Goal: Information Seeking & Learning: Learn about a topic

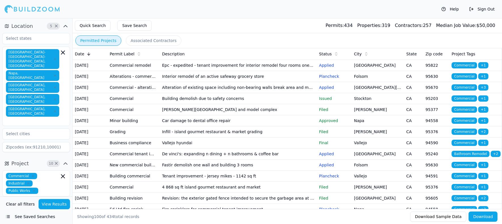
click at [187, 68] on td "Epc - expedited - tenant improvement for interior remodel four rooms one break …" at bounding box center [238, 65] width 157 height 11
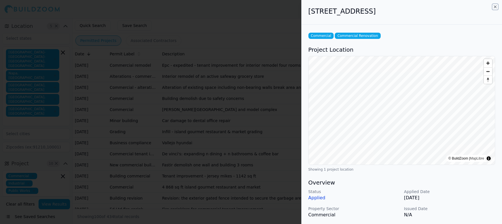
click at [496, 7] on icon "button" at bounding box center [495, 7] width 5 height 5
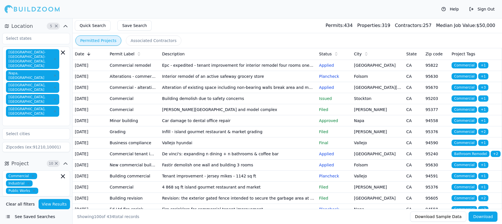
click at [177, 82] on td "Interior remodel of an active safeway grocery store" at bounding box center [238, 76] width 157 height 11
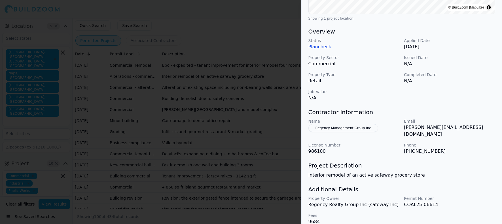
scroll to position [153, 0]
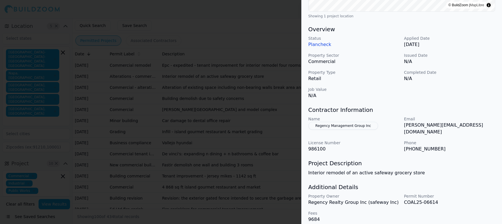
click at [429, 126] on p "[PERSON_NAME][EMAIL_ADDRESS][DOMAIN_NAME]" at bounding box center [449, 129] width 91 height 14
drag, startPoint x: 404, startPoint y: 125, endPoint x: 486, endPoint y: 122, distance: 82.2
click at [486, 122] on p "[PERSON_NAME][EMAIL_ADDRESS][DOMAIN_NAME]" at bounding box center [449, 129] width 91 height 14
drag, startPoint x: 486, startPoint y: 122, endPoint x: 451, endPoint y: 126, distance: 35.0
copy p "[PERSON_NAME][EMAIL_ADDRESS][DOMAIN_NAME]"
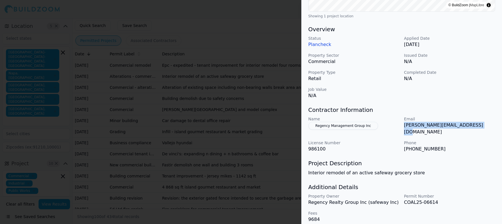
copy p "[PERSON_NAME][EMAIL_ADDRESS][DOMAIN_NAME]"
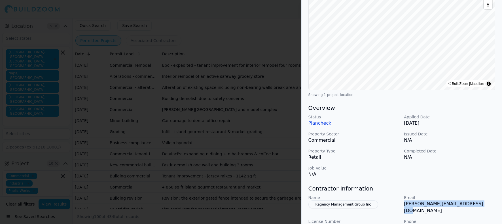
scroll to position [0, 0]
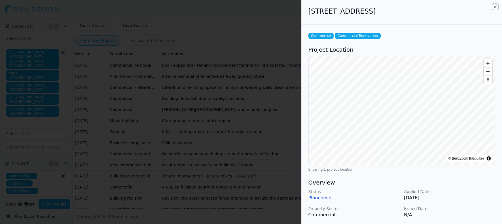
click at [495, 6] on icon "button" at bounding box center [495, 7] width 5 height 5
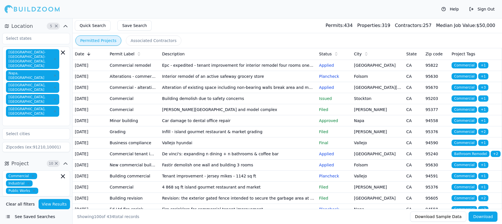
click at [179, 93] on td "Alteration of existing space including non-bearing walls break area and modific…" at bounding box center [238, 87] width 157 height 11
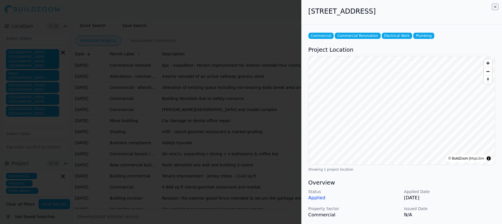
click at [496, 7] on icon "button" at bounding box center [495, 7] width 5 height 5
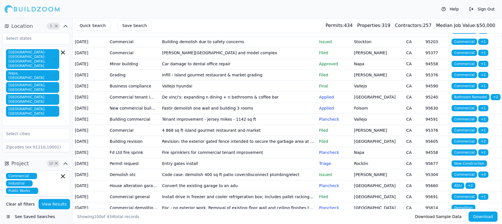
scroll to position [85, 0]
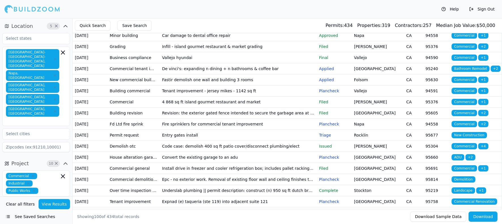
click at [191, 85] on td "Fastir demolish one wall and building 3 rooms" at bounding box center [238, 79] width 157 height 11
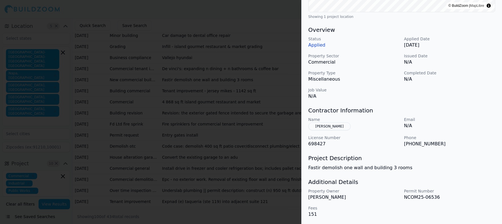
scroll to position [153, 0]
click at [456, 172] on div "Commercial Demolition Project Location © BuildZoom | MapLibre Showing 1 project…" at bounding box center [402, 48] width 200 height 352
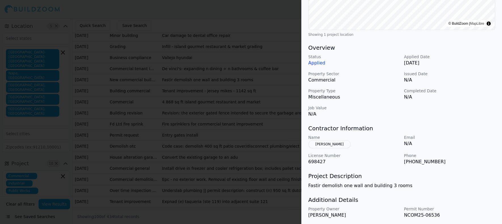
scroll to position [125, 0]
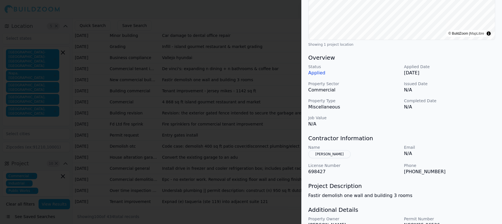
click at [290, 21] on div at bounding box center [251, 112] width 502 height 224
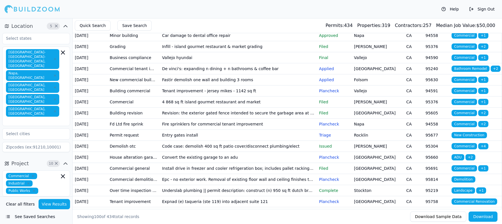
click at [190, 96] on td "Tenant improvement - jersey mikes - 1142 sq ft" at bounding box center [238, 90] width 157 height 11
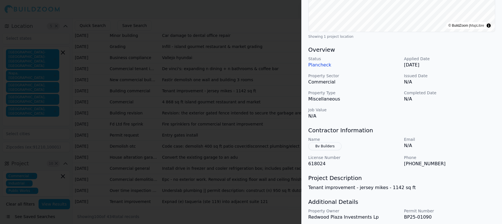
scroll to position [153, 0]
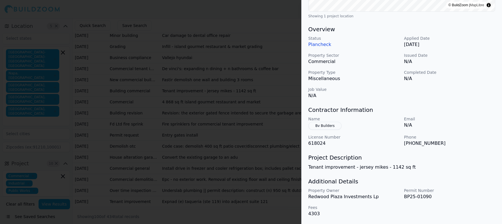
click at [322, 126] on button "Bv Builders" at bounding box center [324, 126] width 33 height 8
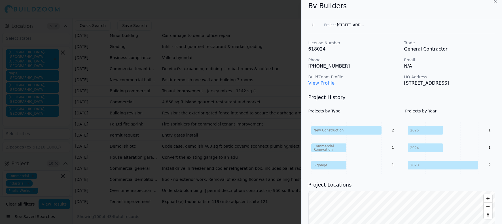
scroll to position [0, 0]
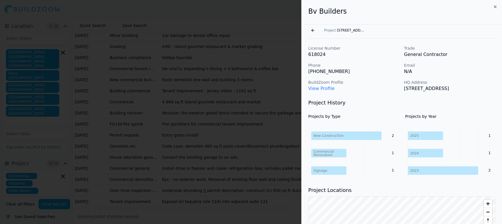
click at [319, 88] on link "View Profile" at bounding box center [321, 88] width 26 height 5
click at [496, 7] on icon "button" at bounding box center [495, 7] width 5 height 5
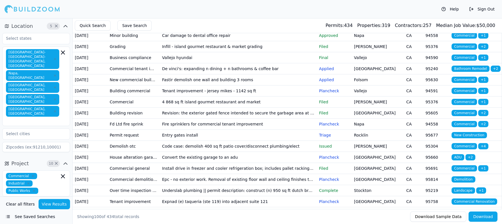
click at [192, 107] on td "4 868 sq ft island gourmet restaurant and market" at bounding box center [238, 101] width 157 height 11
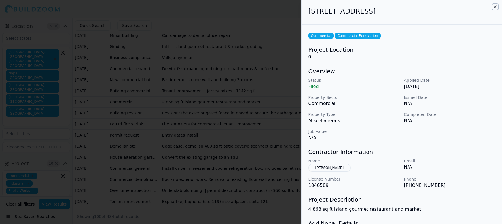
click at [494, 6] on icon "button" at bounding box center [495, 7] width 5 height 5
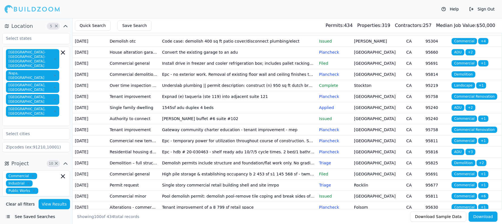
scroll to position [198, 0]
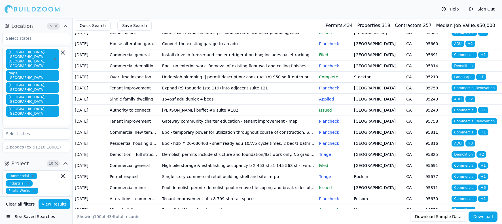
click at [184, 49] on td "Convert the existing garage to an adu" at bounding box center [238, 43] width 157 height 11
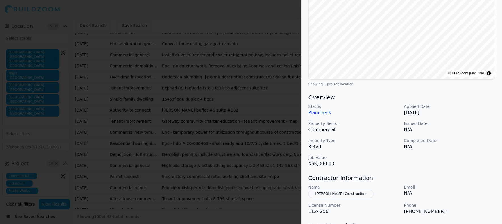
scroll to position [113, 0]
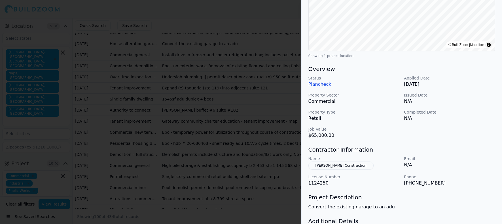
click at [332, 166] on button "[PERSON_NAME] Construction" at bounding box center [340, 165] width 65 height 8
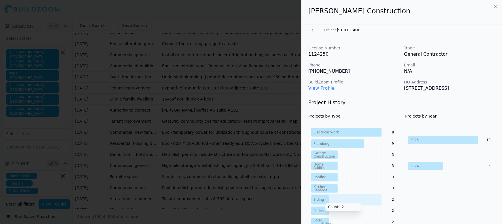
scroll to position [0, 0]
click at [316, 88] on link "View Profile" at bounding box center [321, 88] width 26 height 5
click at [496, 6] on icon "button" at bounding box center [495, 7] width 5 height 5
